Goal: Information Seeking & Learning: Learn about a topic

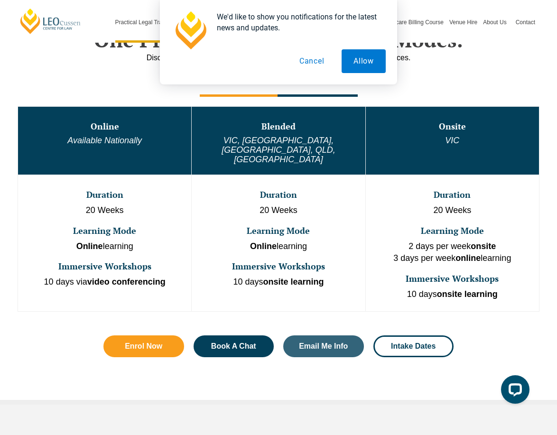
click at [273, 271] on td "Duration 20 Weeks Learning Mode Online learning Immersive Workshops 10 days ons…" at bounding box center [279, 243] width 174 height 136
click at [316, 62] on button "Cancel" at bounding box center [312, 61] width 49 height 24
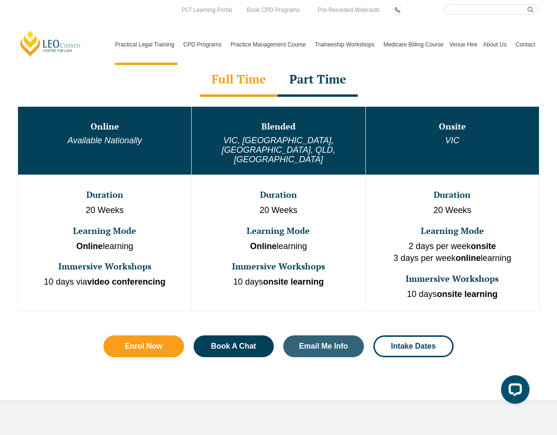
click at [469, 13] on input "Search here" at bounding box center [491, 9] width 94 height 10
type input "agent"
click at [528, 4] on button "submit" at bounding box center [533, 9] width 10 height 10
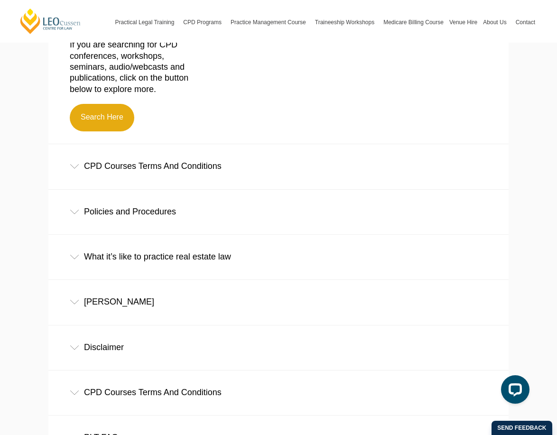
scroll to position [155, 0]
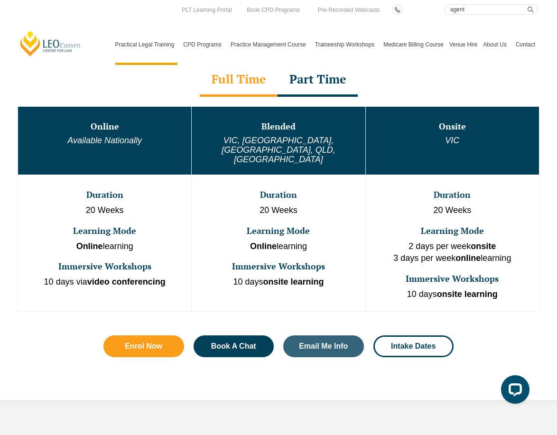
click at [488, 241] on p "2 days per week onsite 3 days per week online learning" at bounding box center [452, 253] width 171 height 24
click at [478, 226] on h3 "Learning Mode" at bounding box center [452, 230] width 171 height 9
click at [470, 226] on h3 "Learning Mode" at bounding box center [452, 230] width 171 height 9
click at [462, 241] on p "2 days per week onsite 3 days per week online learning" at bounding box center [452, 253] width 171 height 24
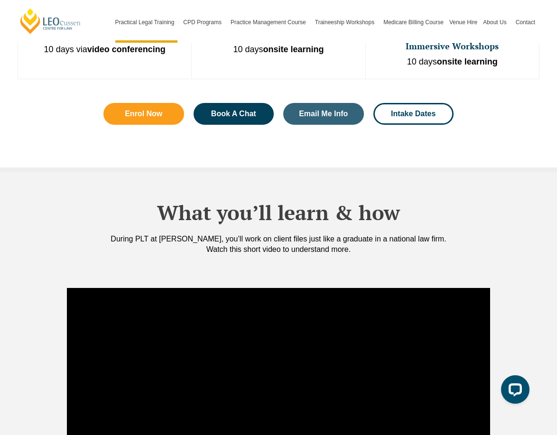
scroll to position [712, 0]
